Goal: Task Accomplishment & Management: Manage account settings

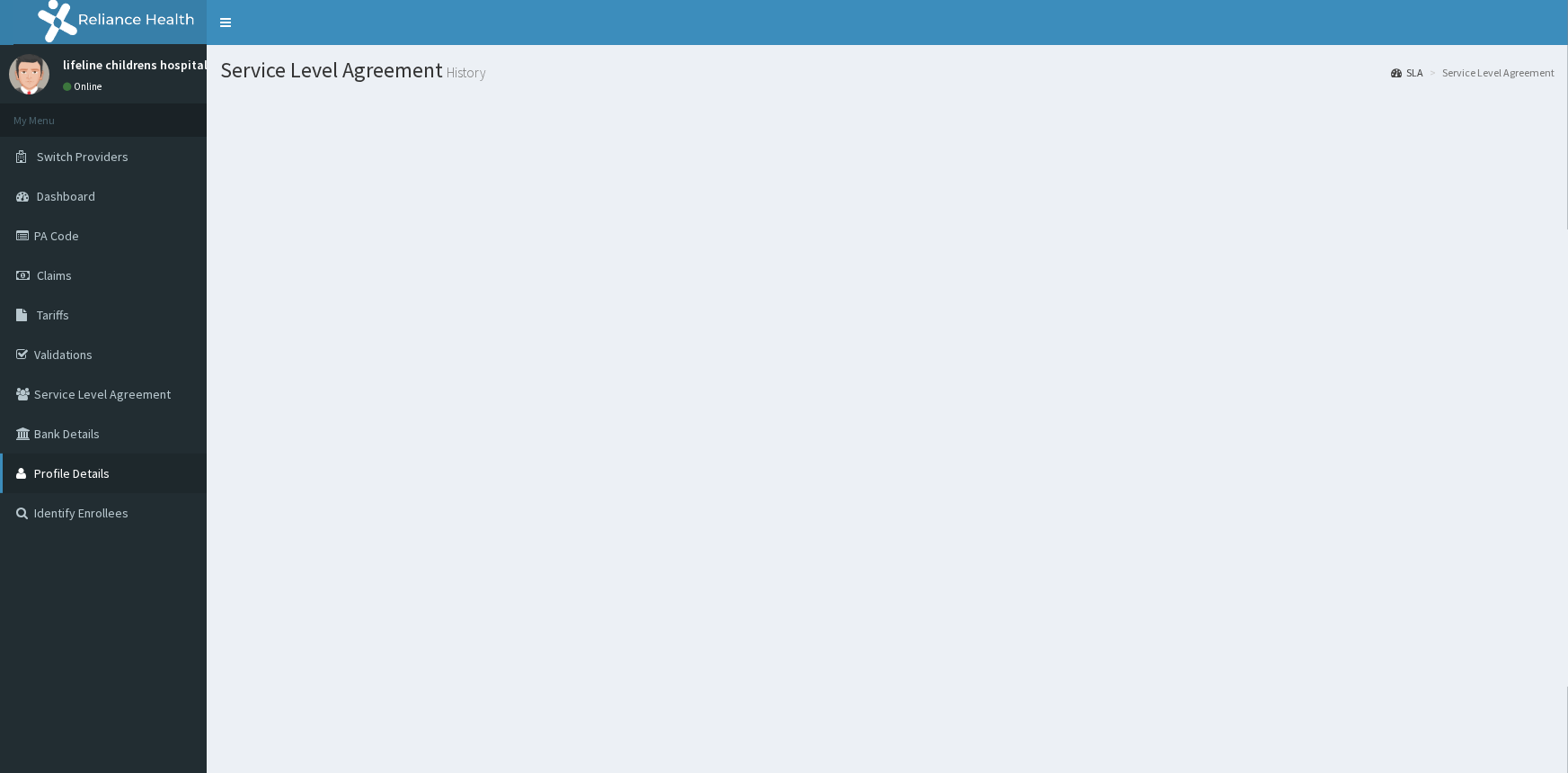
click at [77, 470] on link "Profile Details" at bounding box center [103, 473] width 207 height 40
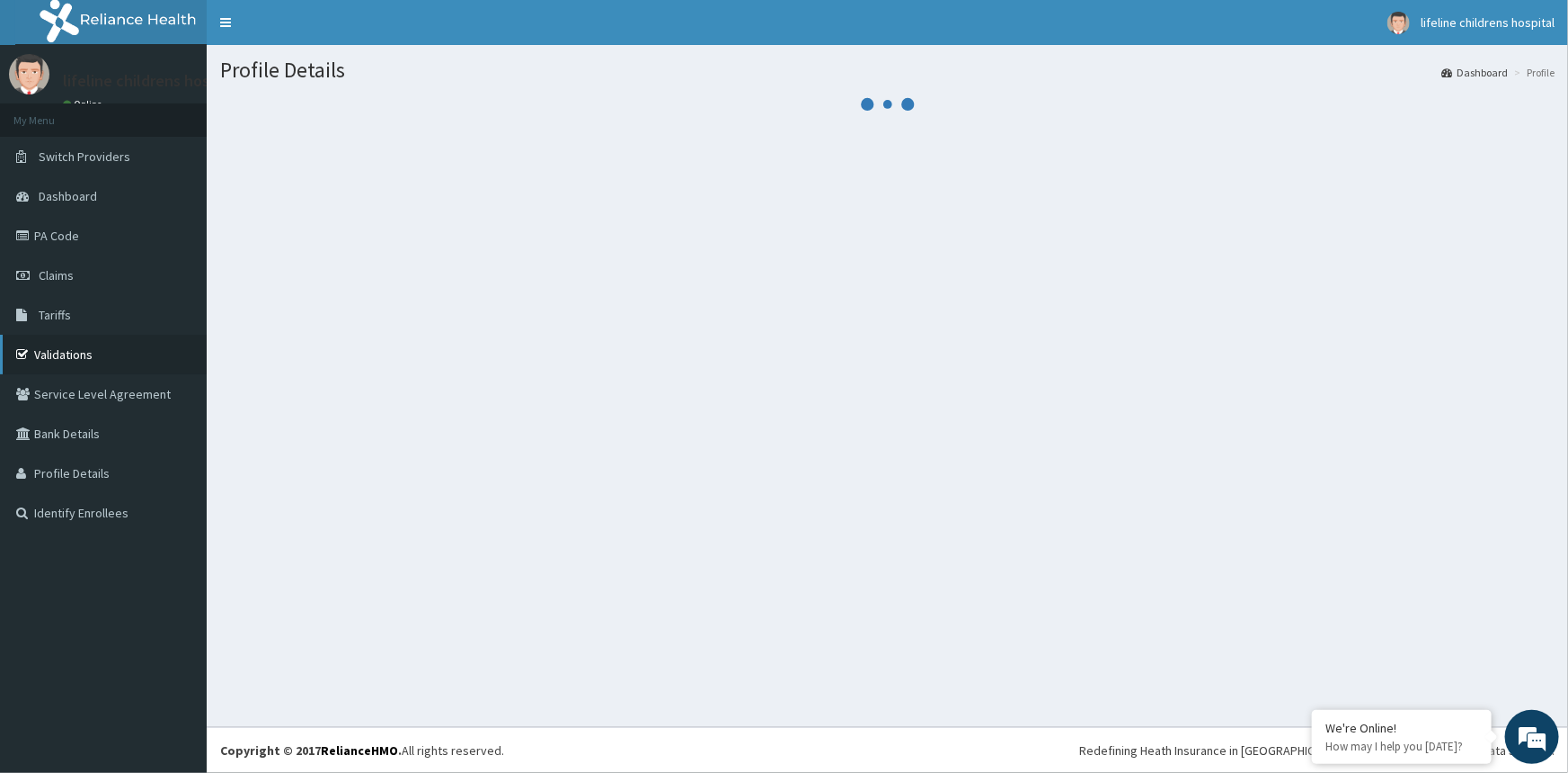
click at [69, 356] on link "Validations" at bounding box center [103, 355] width 207 height 40
click at [86, 359] on link "Validations" at bounding box center [103, 355] width 207 height 40
click at [109, 354] on link "Validations" at bounding box center [103, 355] width 207 height 40
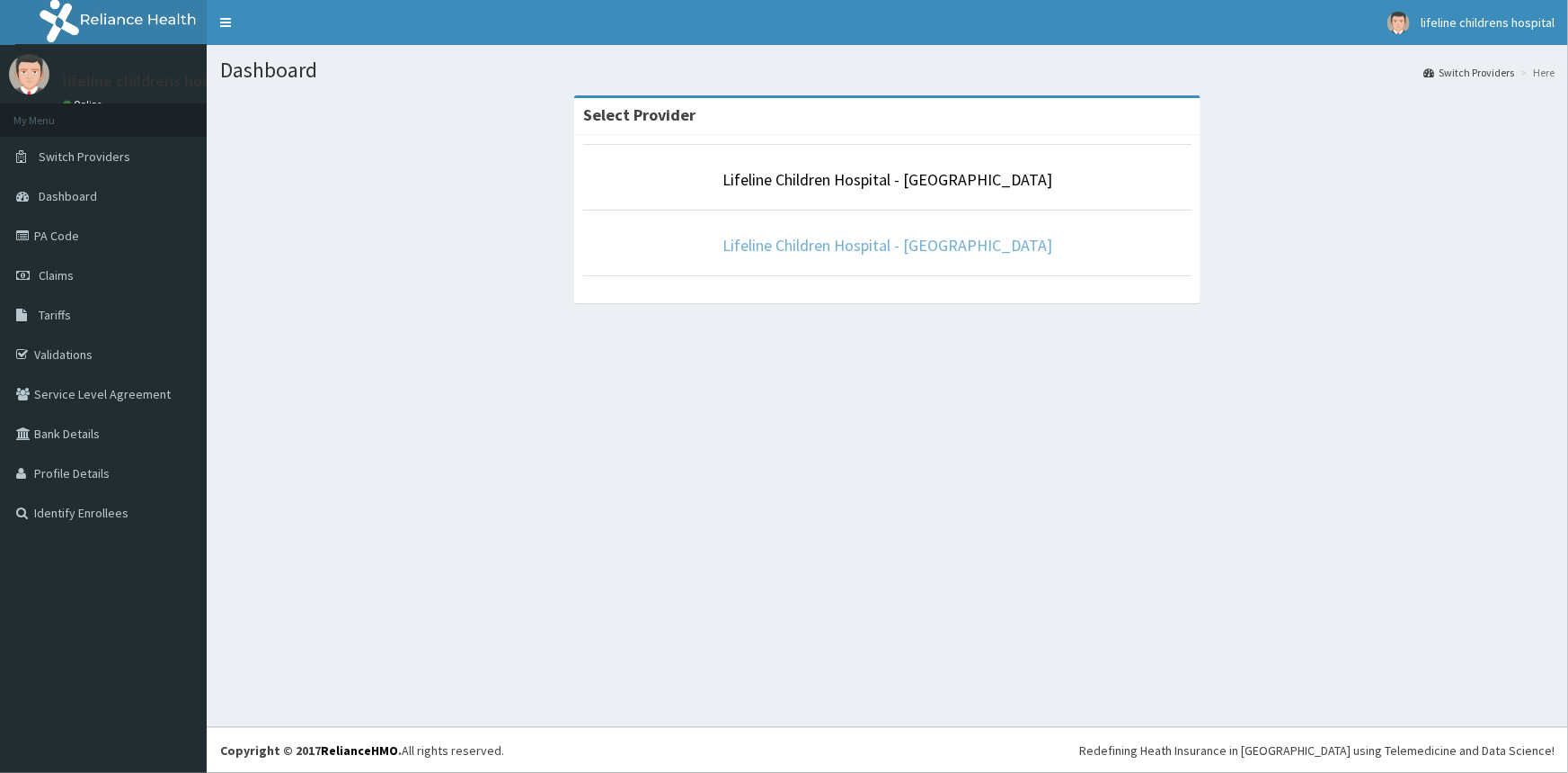
click at [816, 251] on link "Lifeline Children Hospital - [GEOGRAPHIC_DATA]" at bounding box center [887, 245] width 329 height 21
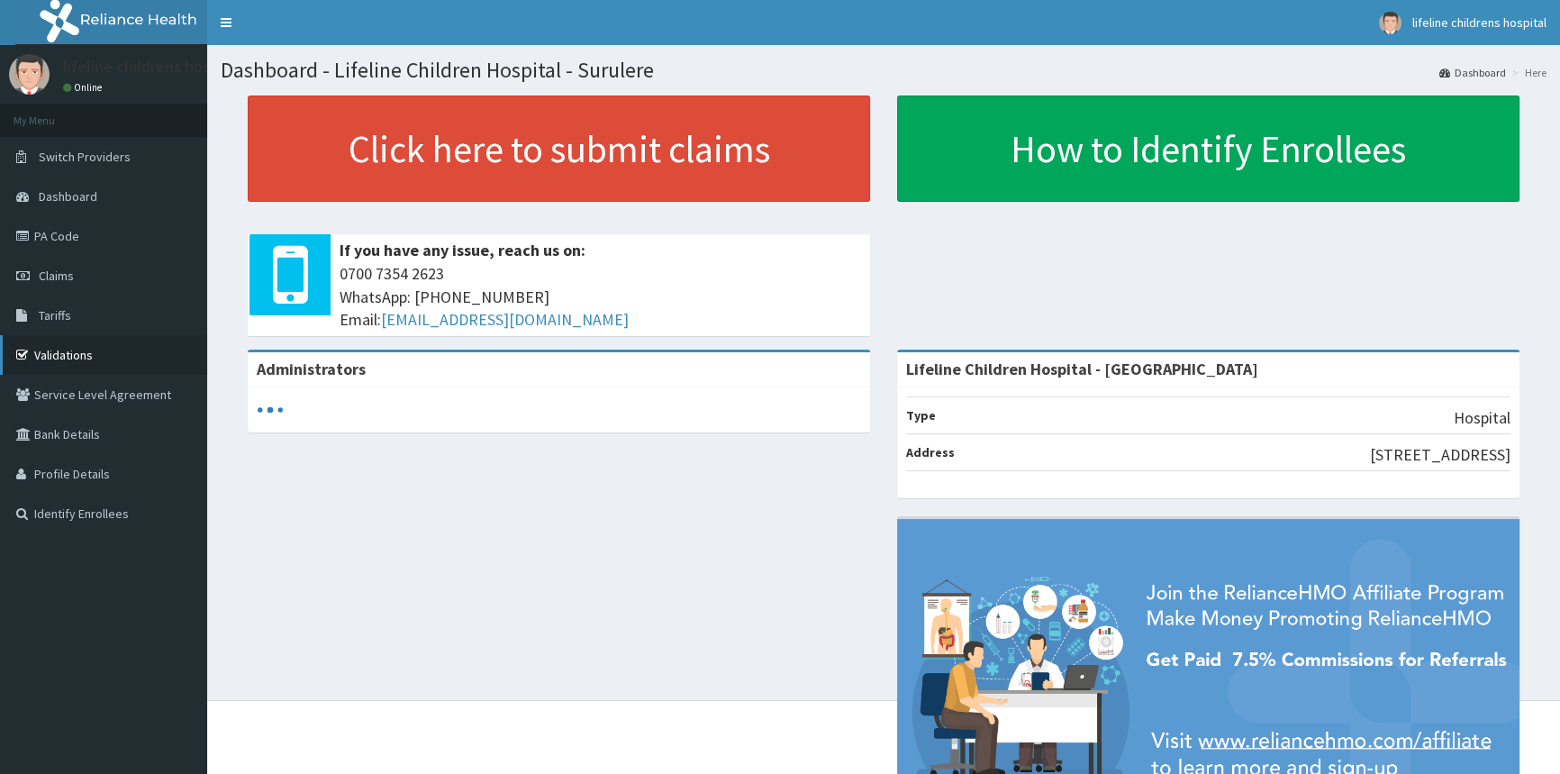
click at [122, 351] on link "Validations" at bounding box center [103, 355] width 207 height 40
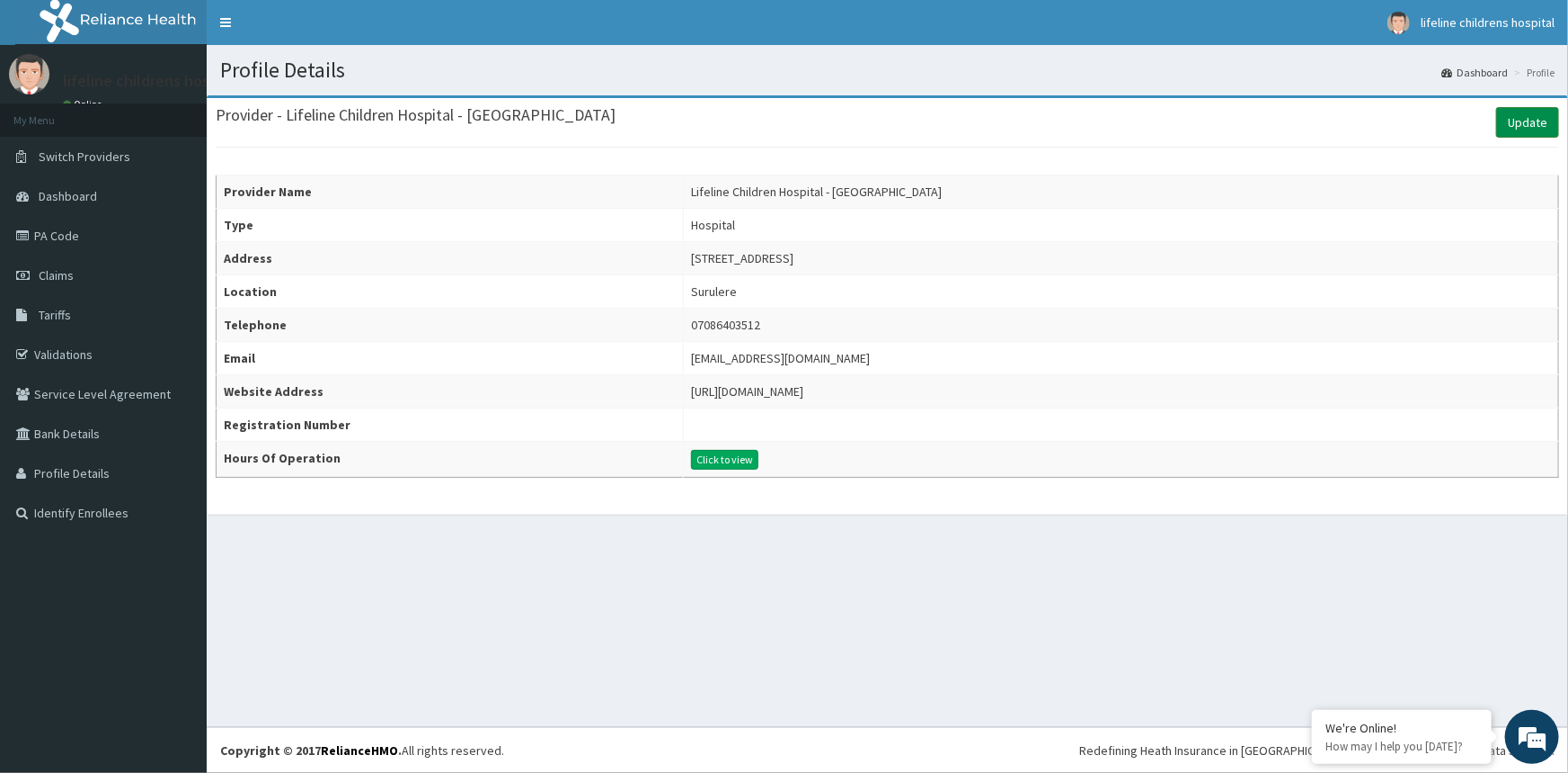
click at [1514, 123] on link "Update" at bounding box center [1527, 122] width 63 height 31
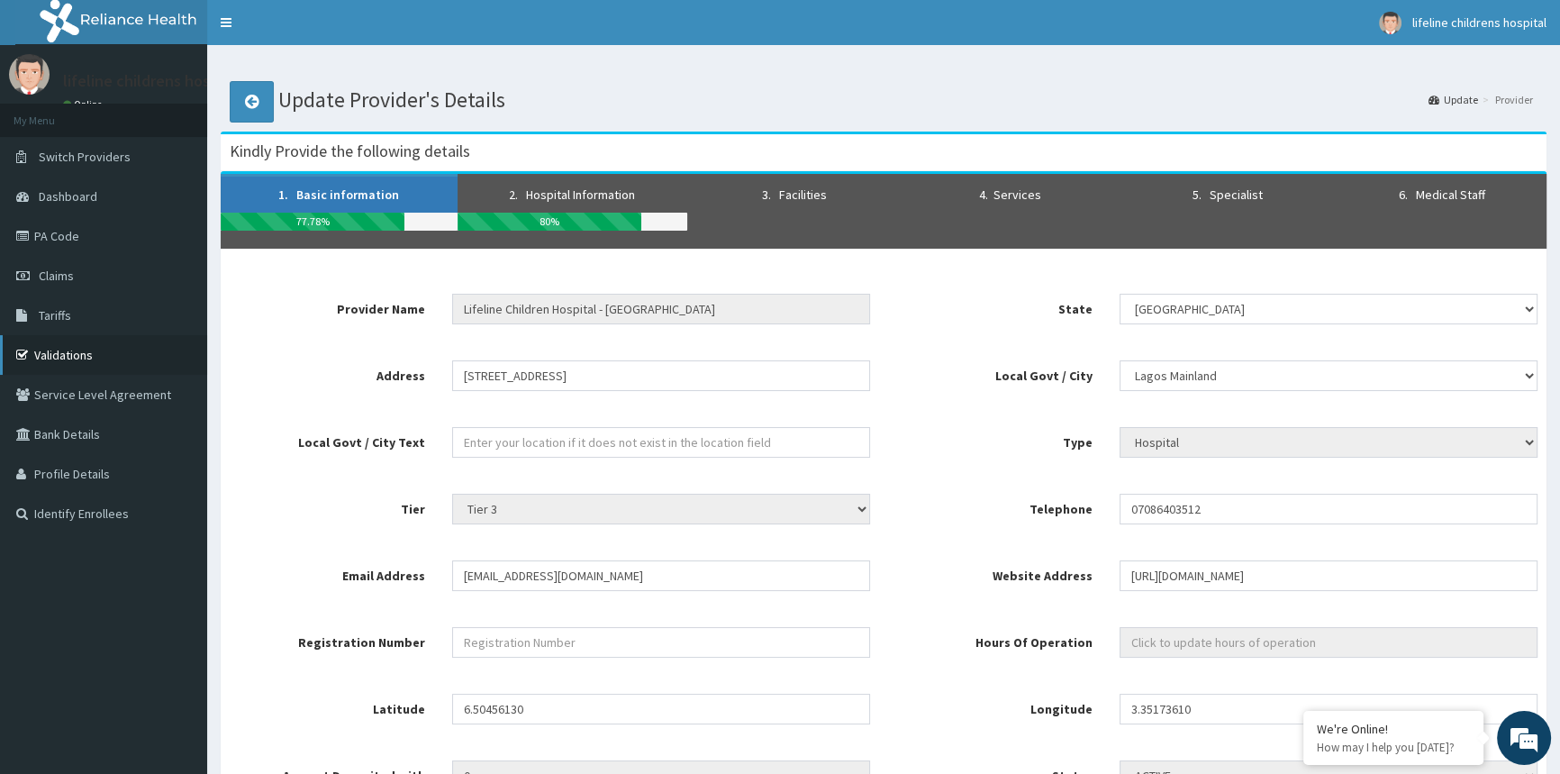
click at [109, 356] on link "Validations" at bounding box center [103, 355] width 207 height 40
